Goal: Task Accomplishment & Management: Complete application form

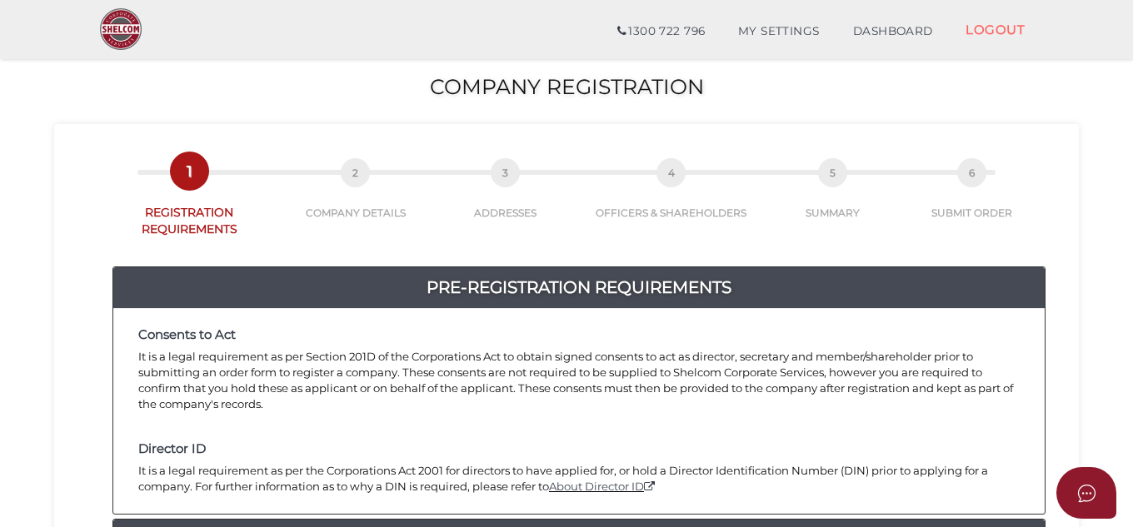
scroll to position [250, 0]
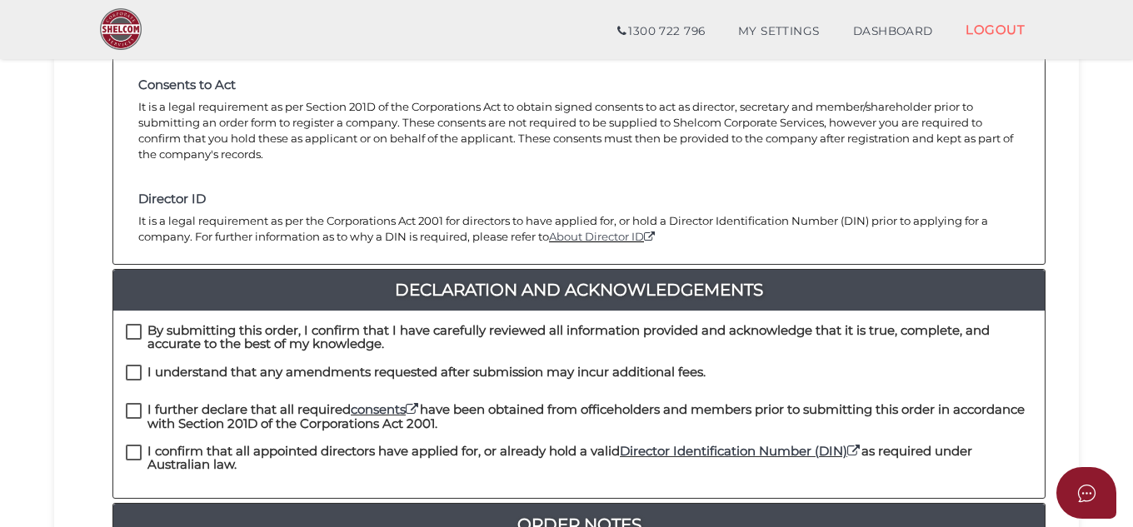
click at [123, 324] on div "By submitting this order, I confirm that I have carefully reviewed all informat…" at bounding box center [579, 344] width 932 height 41
click at [137, 324] on label "By submitting this order, I confirm that I have carefully reviewed all informat…" at bounding box center [579, 334] width 907 height 21
checkbox input "true"
click at [132, 366] on label "I understand that any amendments requested after submission may incur additiona…" at bounding box center [416, 376] width 580 height 21
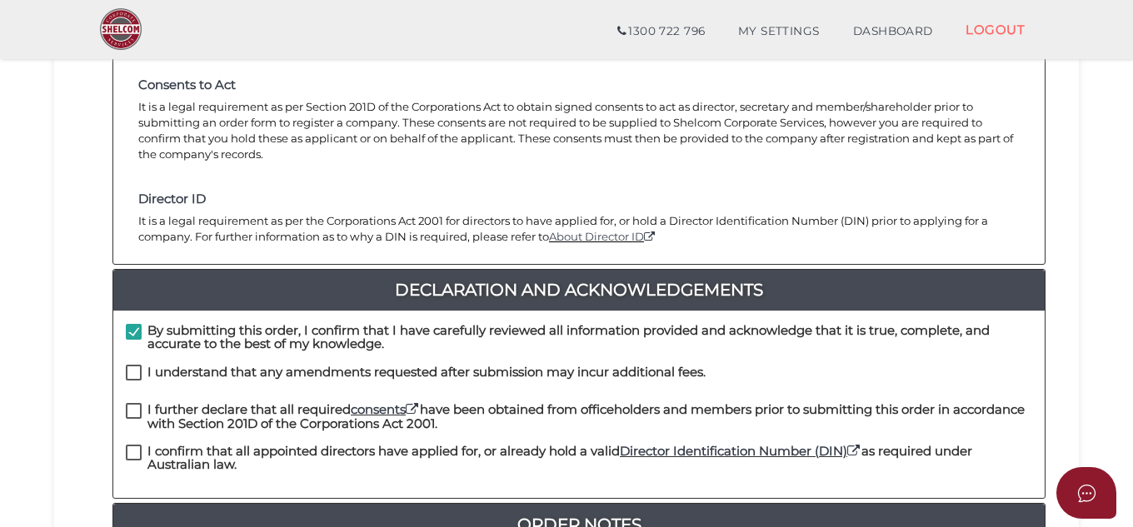
checkbox input "true"
click at [132, 403] on label "I further declare that all required consents have been obtained from officehold…" at bounding box center [579, 413] width 907 height 21
checkbox input "true"
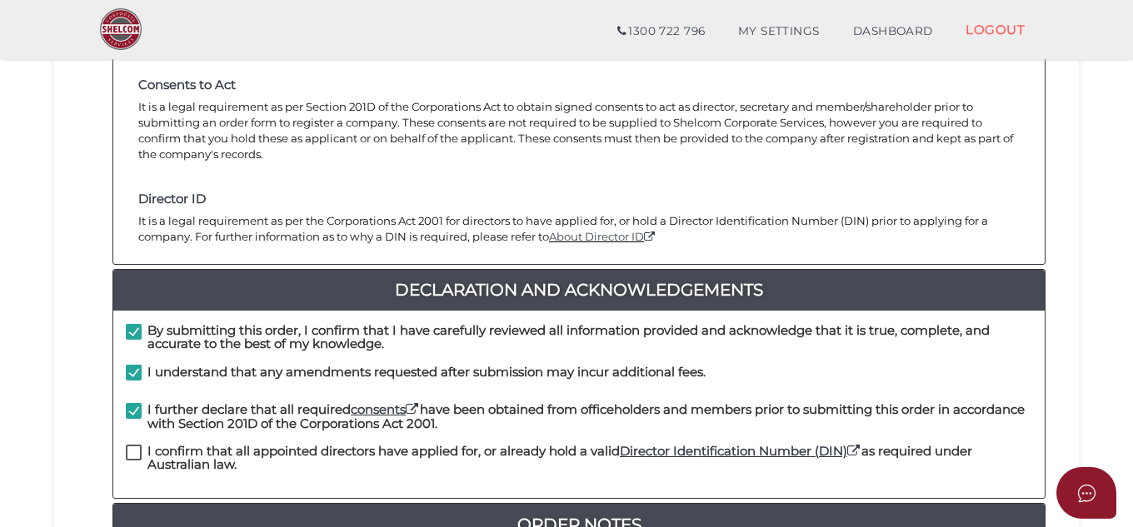
click at [128, 445] on label "I confirm that all appointed directors have applied for, or already hold a vali…" at bounding box center [579, 455] width 907 height 21
checkbox input "true"
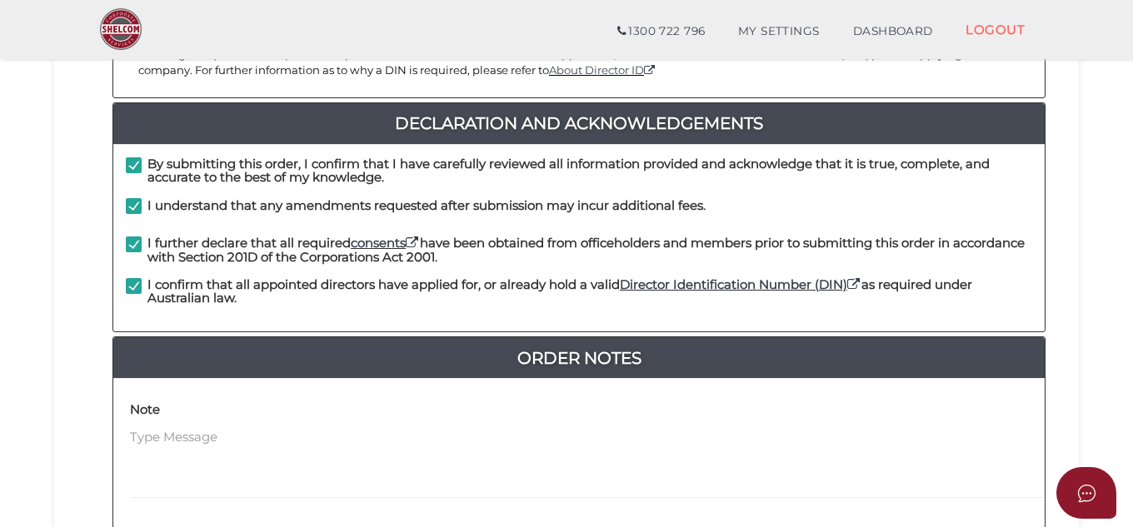
scroll to position [583, 0]
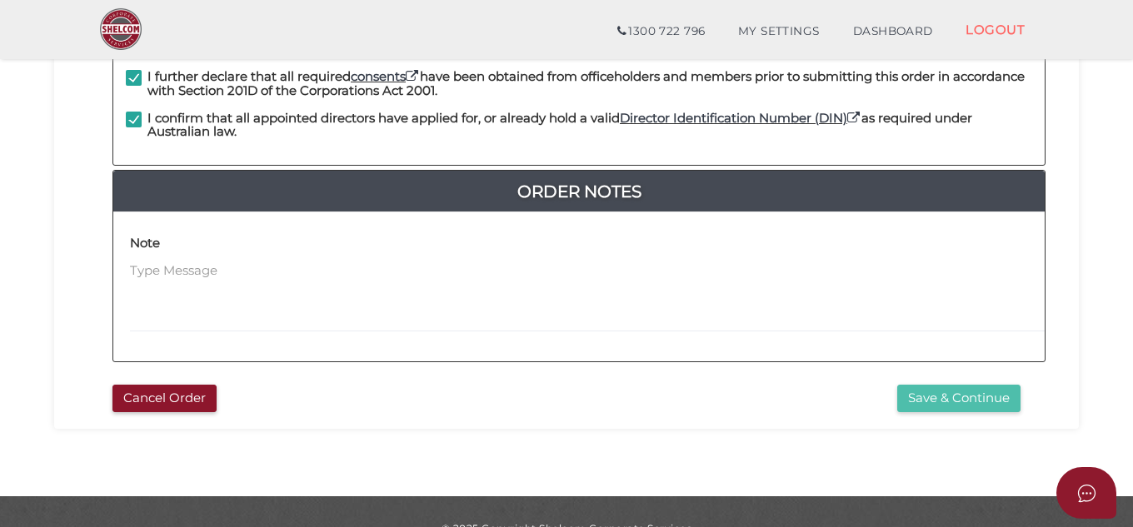
click at [969, 385] on button "Save & Continue" at bounding box center [958, 398] width 123 height 27
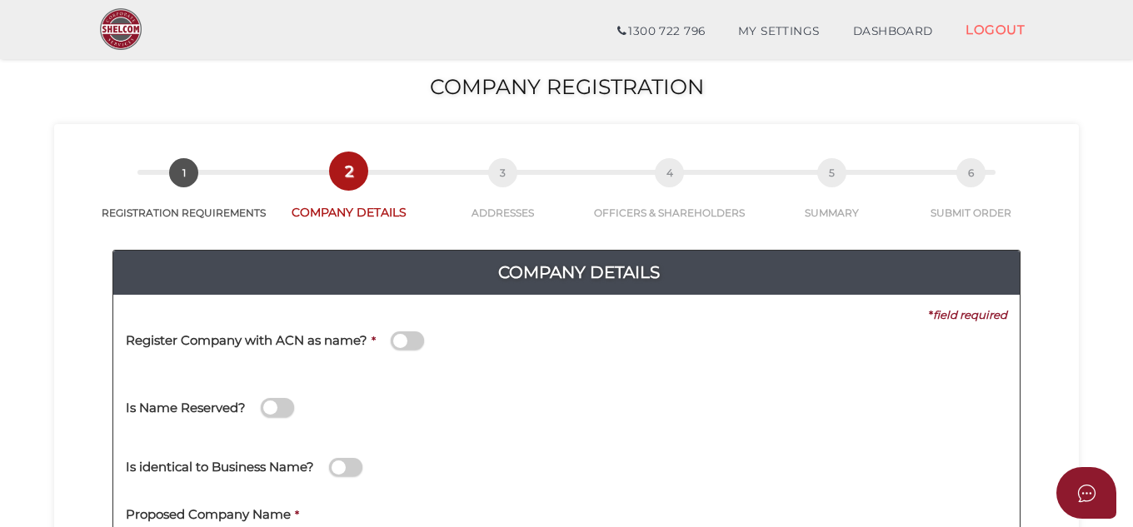
scroll to position [167, 0]
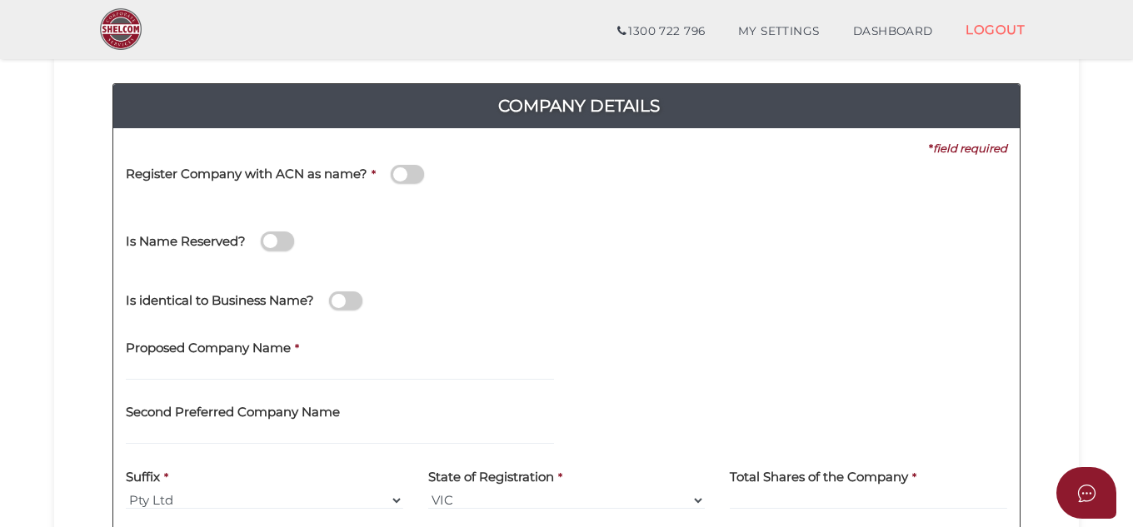
click at [345, 302] on span at bounding box center [345, 301] width 33 height 19
click at [0, 0] on input "checkbox" at bounding box center [0, 0] width 0 height 0
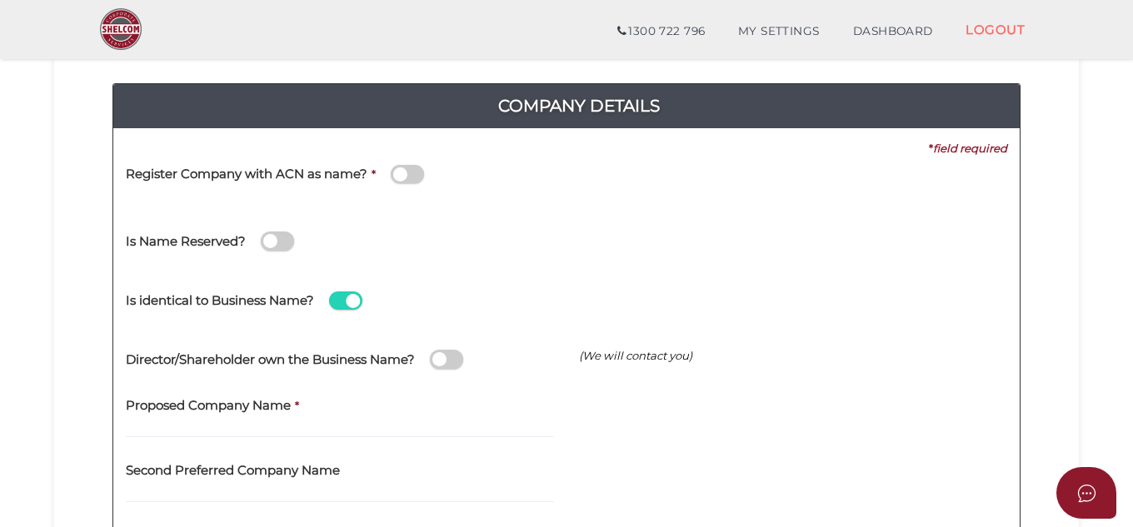
click at [441, 357] on span at bounding box center [446, 359] width 33 height 19
click at [0, 0] on input "checkbox" at bounding box center [0, 0] width 0 height 0
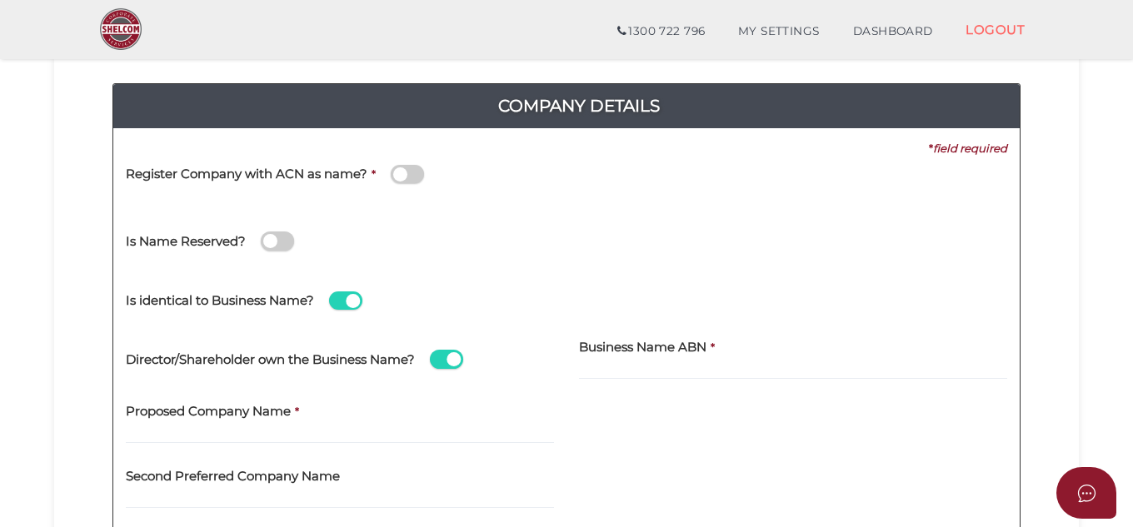
click at [1095, 93] on section "Company Registration 6d1351a7066c4a79d984203bf0de8751 1 REGISTRATION REQUIREMEN…" at bounding box center [566, 396] width 1133 height 1036
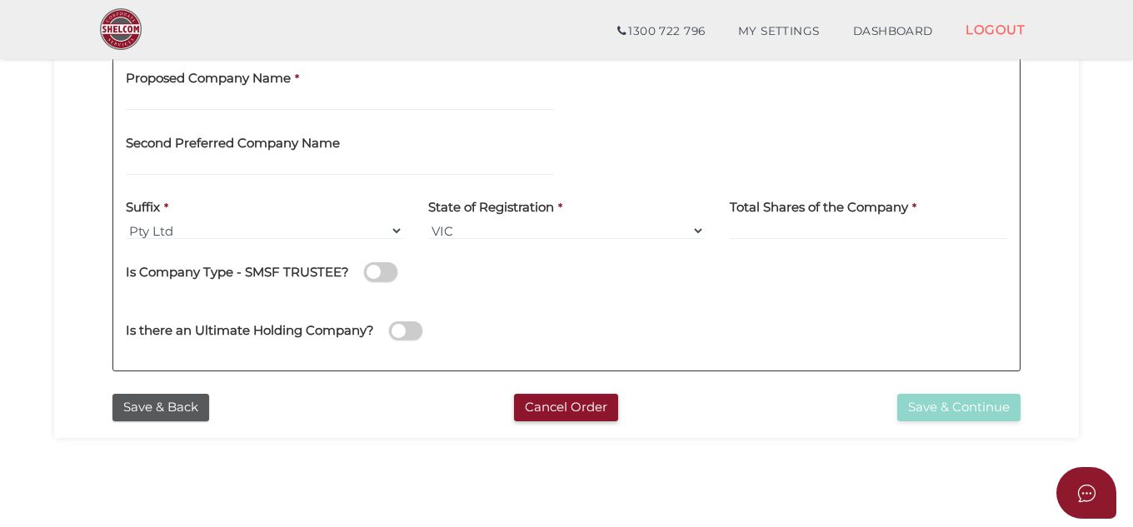
scroll to position [583, 0]
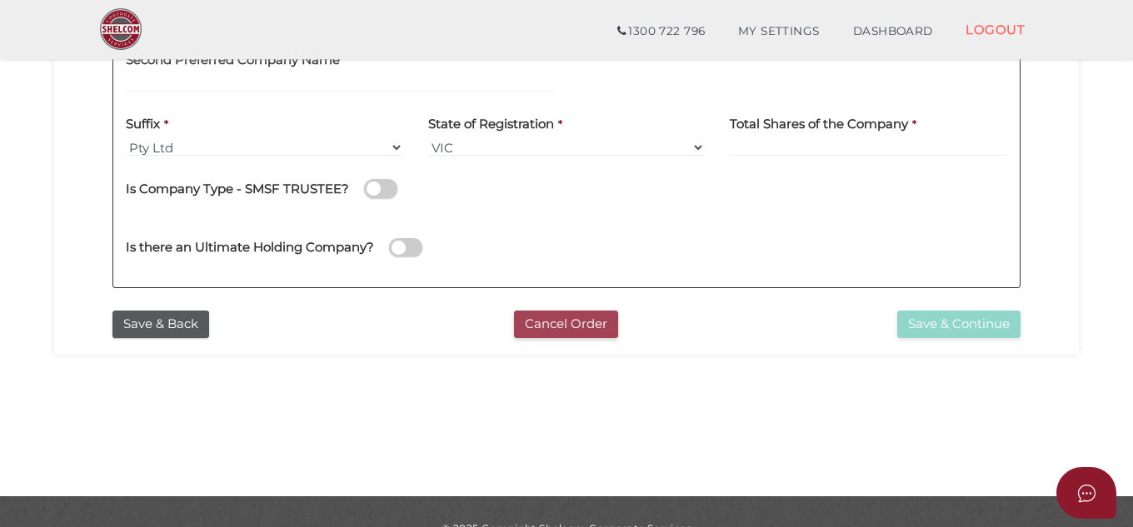
click at [564, 321] on button "Cancel Order" at bounding box center [566, 324] width 104 height 27
